Goal: Book appointment/travel/reservation

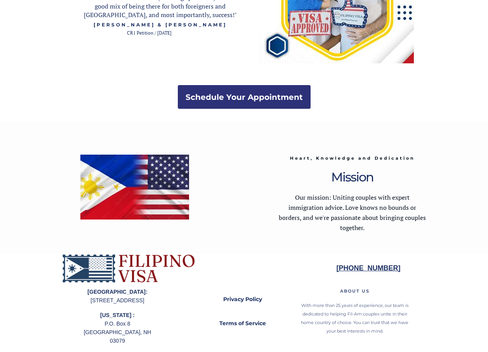
scroll to position [1514, 0]
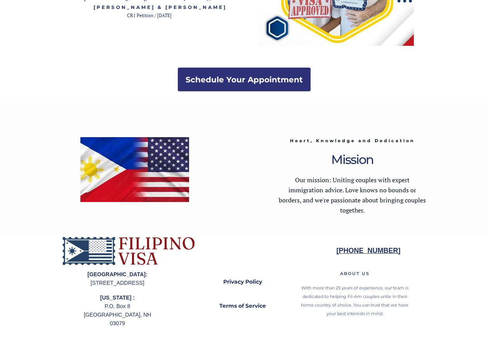
click at [352, 249] on strong "[PHONE_NUMBER]" at bounding box center [368, 250] width 64 height 8
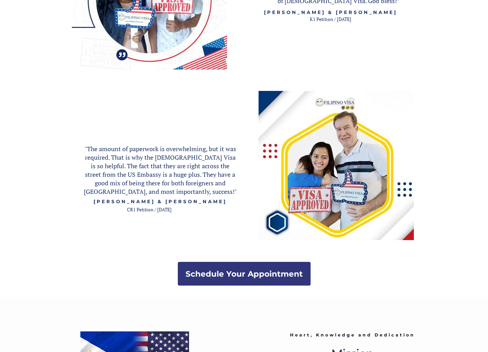
click at [237, 272] on strong "Schedule Your Appointment" at bounding box center [243, 273] width 117 height 9
